Goal: Task Accomplishment & Management: Manage account settings

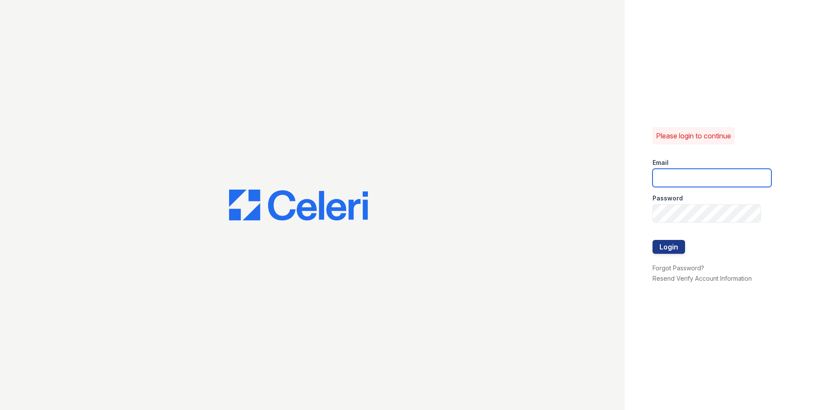
click at [672, 172] on input "email" at bounding box center [712, 178] width 119 height 18
click at [692, 180] on input "email" at bounding box center [712, 178] width 119 height 18
click at [680, 181] on input "email" at bounding box center [712, 178] width 119 height 18
type input "[EMAIL_ADDRESS][DOMAIN_NAME]"
click at [653, 240] on button "Login" at bounding box center [669, 247] width 33 height 14
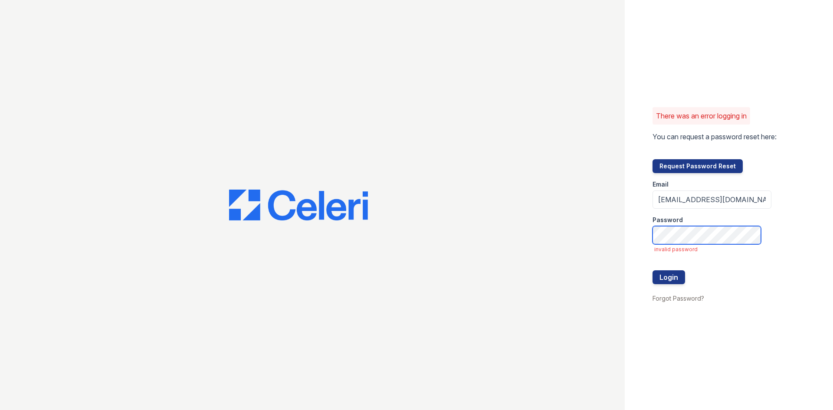
click at [653, 270] on button "Login" at bounding box center [669, 277] width 33 height 14
click at [694, 171] on button "Request Password Reset" at bounding box center [698, 166] width 90 height 14
